Goal: Task Accomplishment & Management: Manage account settings

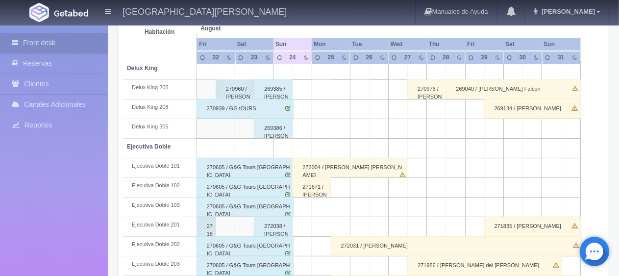
scroll to position [196, 0]
click at [286, 225] on div "272038 / Alejandra Ortiz" at bounding box center [273, 227] width 39 height 20
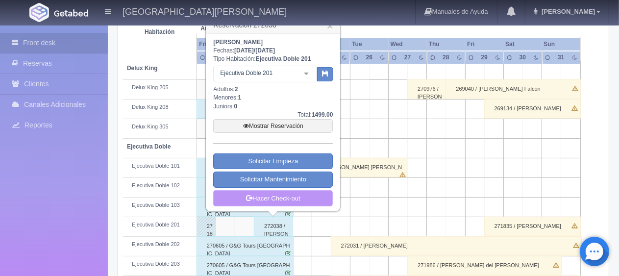
click at [290, 198] on link "Hacer Check-out" at bounding box center [273, 198] width 120 height 17
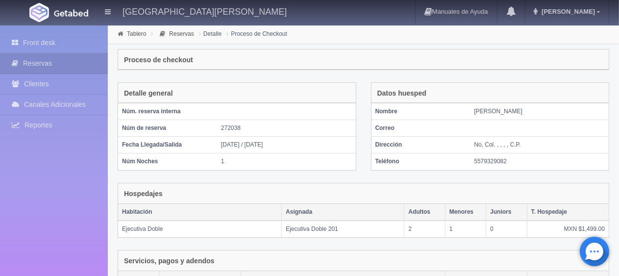
scroll to position [165, 0]
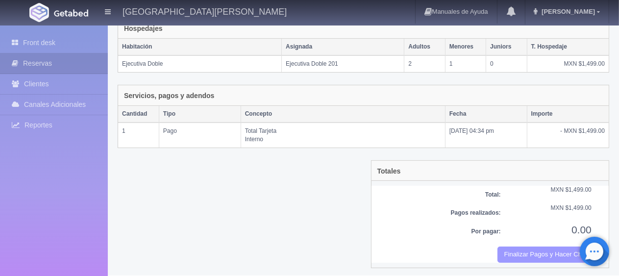
click at [518, 251] on button "Finalizar Pagos y Hacer Checkout" at bounding box center [545, 255] width 94 height 16
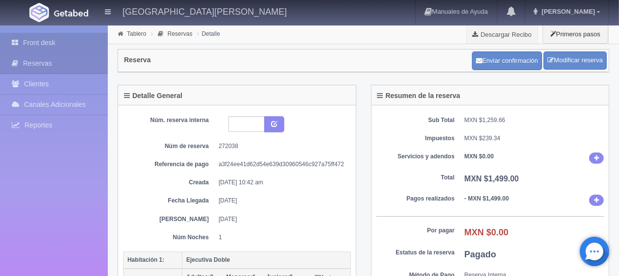
click at [36, 43] on link "Front desk" at bounding box center [54, 43] width 108 height 20
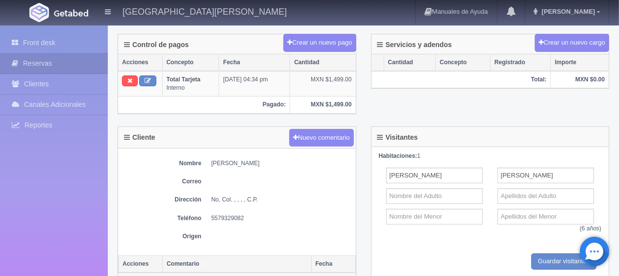
scroll to position [392, 0]
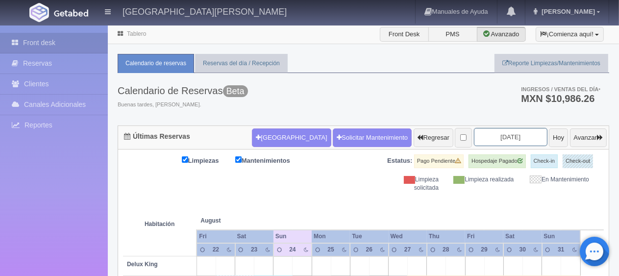
click at [478, 133] on input "2025-08-24" at bounding box center [511, 137] width 74 height 18
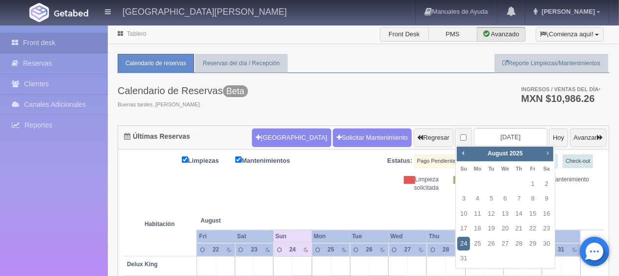
click at [548, 153] on span "Next" at bounding box center [548, 153] width 8 height 8
click at [545, 196] on link "8" at bounding box center [546, 199] width 13 height 14
type input "2025-11-08"
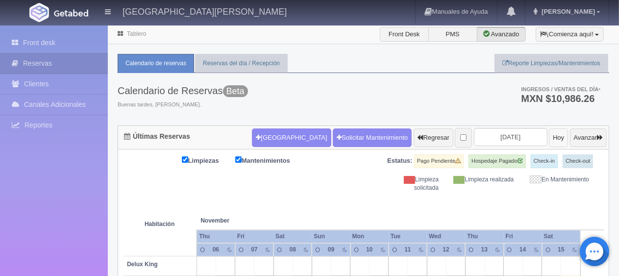
click at [549, 138] on button "Hoy" at bounding box center [558, 137] width 19 height 19
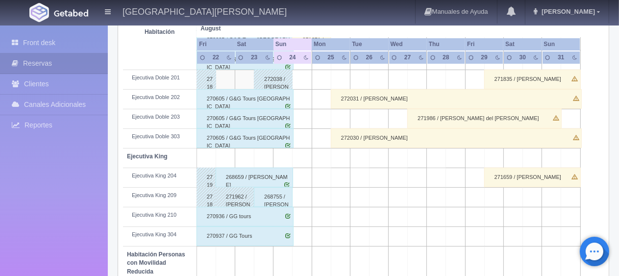
scroll to position [392, 0]
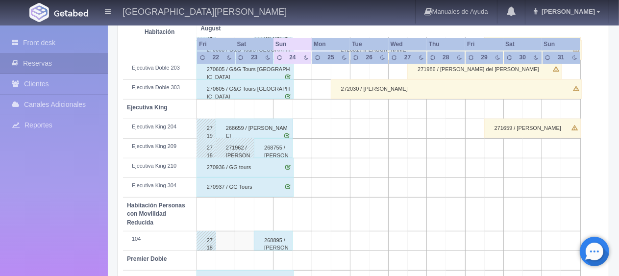
click at [282, 125] on div "268659 / Raul Serrano" at bounding box center [254, 129] width 77 height 20
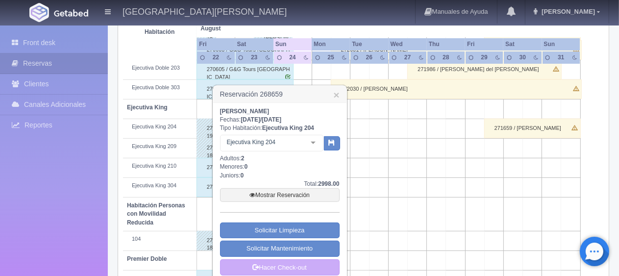
scroll to position [441, 0]
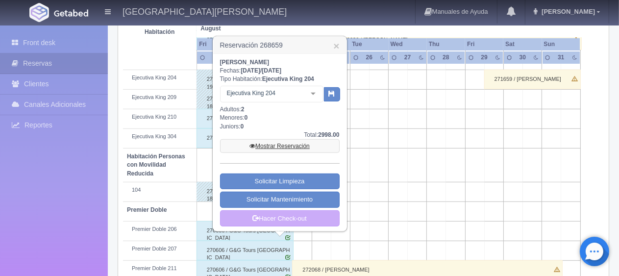
click at [293, 146] on link "Mostrar Reservación" at bounding box center [280, 146] width 120 height 14
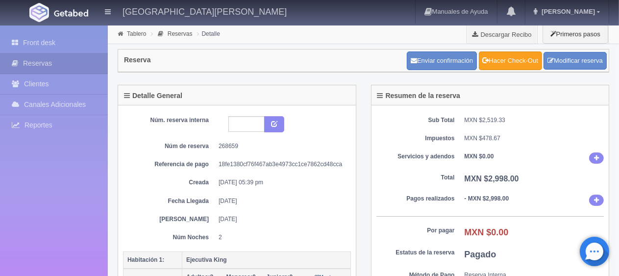
click at [500, 67] on link "Hacer Check-Out" at bounding box center [510, 60] width 63 height 19
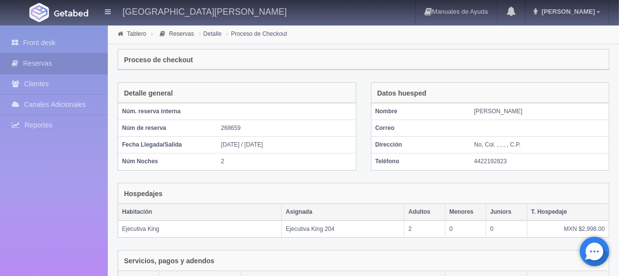
scroll to position [165, 0]
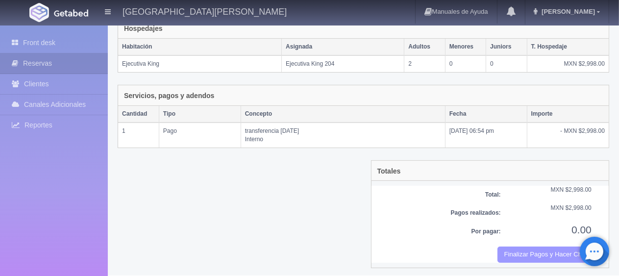
click at [527, 249] on button "Finalizar Pagos y Hacer Checkout" at bounding box center [545, 255] width 94 height 16
